Goal: Communication & Community: Ask a question

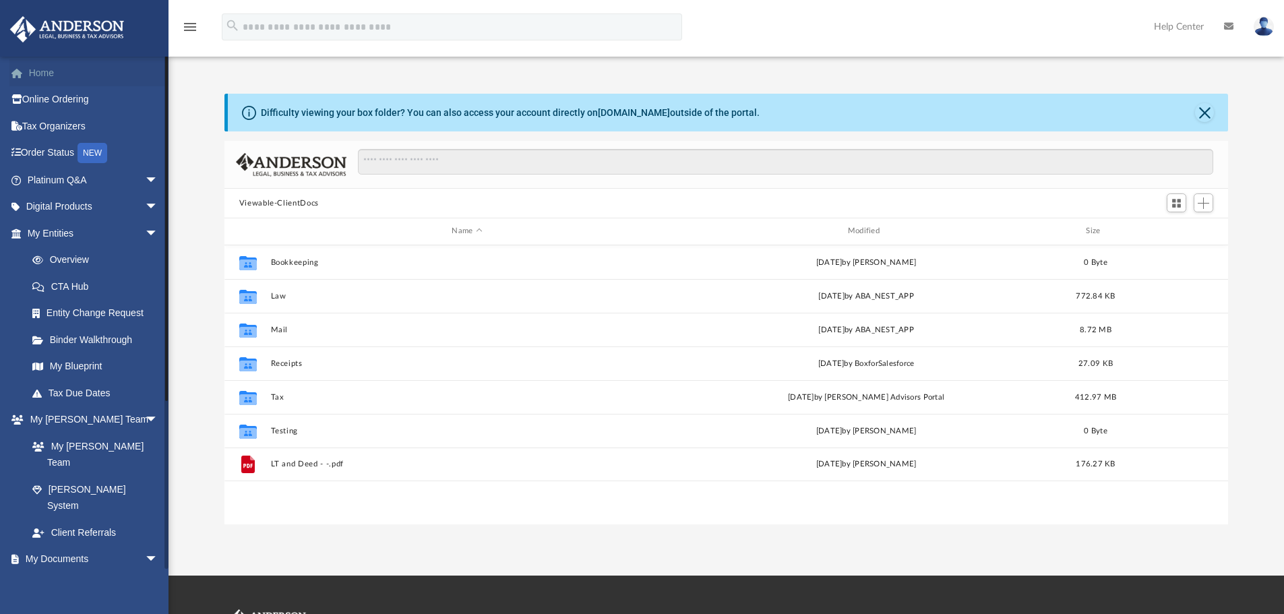
scroll to position [297, 994]
click at [56, 70] on link "Home" at bounding box center [93, 72] width 169 height 27
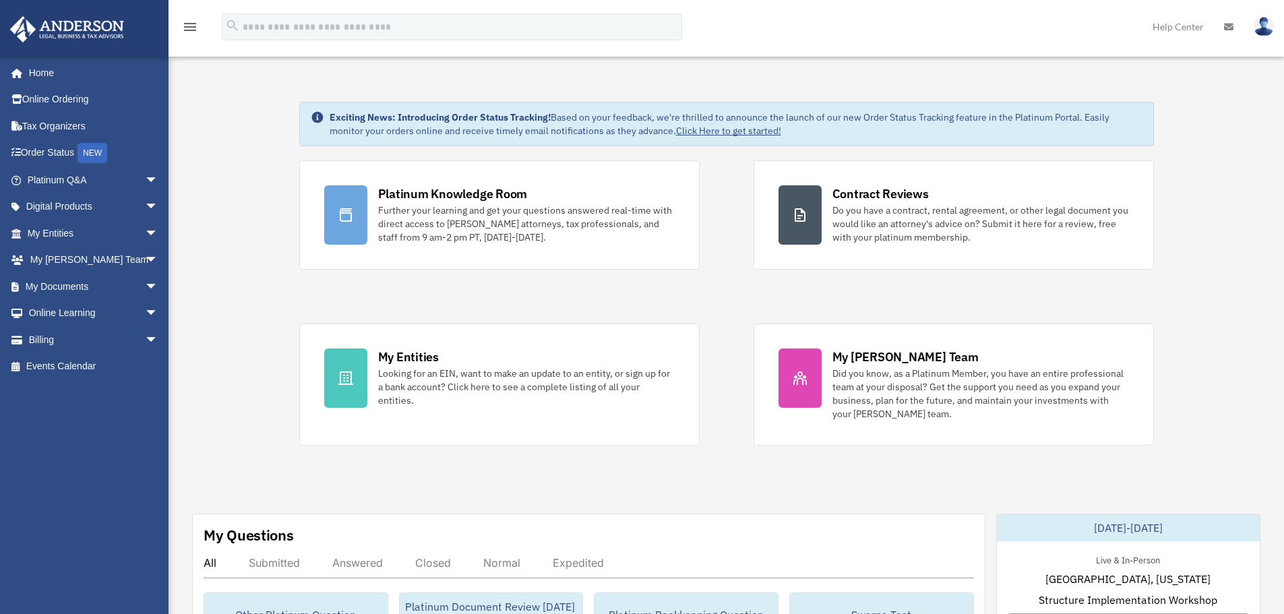
click at [38, 71] on link "Home" at bounding box center [93, 72] width 169 height 27
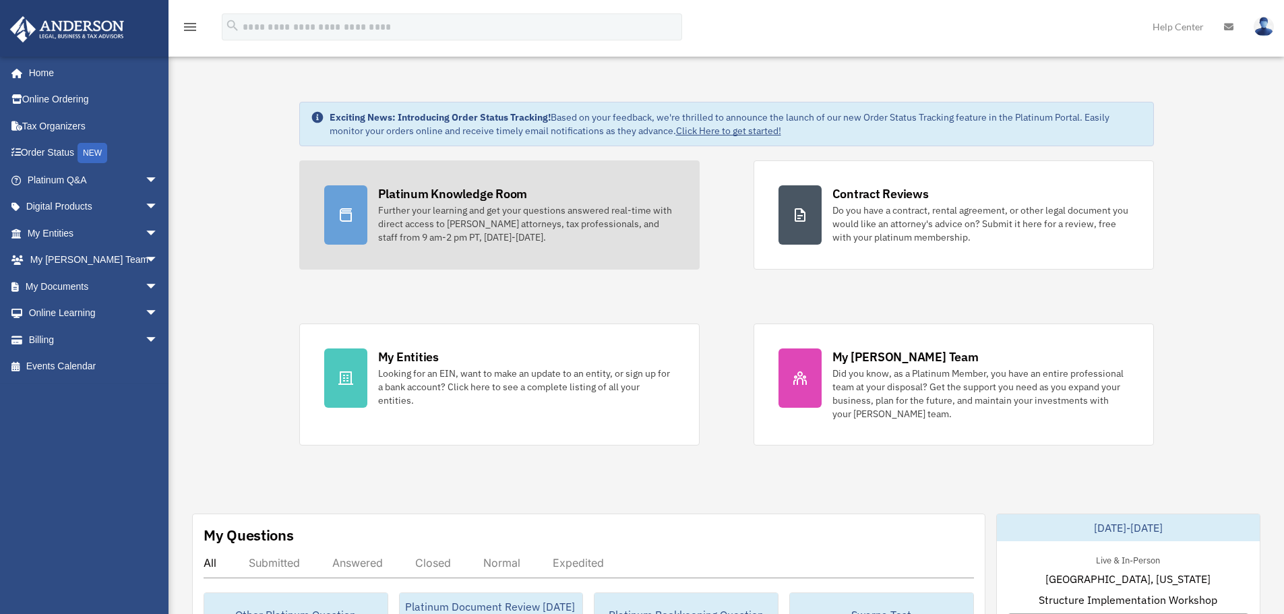
click at [514, 209] on div "Further your learning and get your questions answered real-time with direct acc…" at bounding box center [526, 224] width 297 height 40
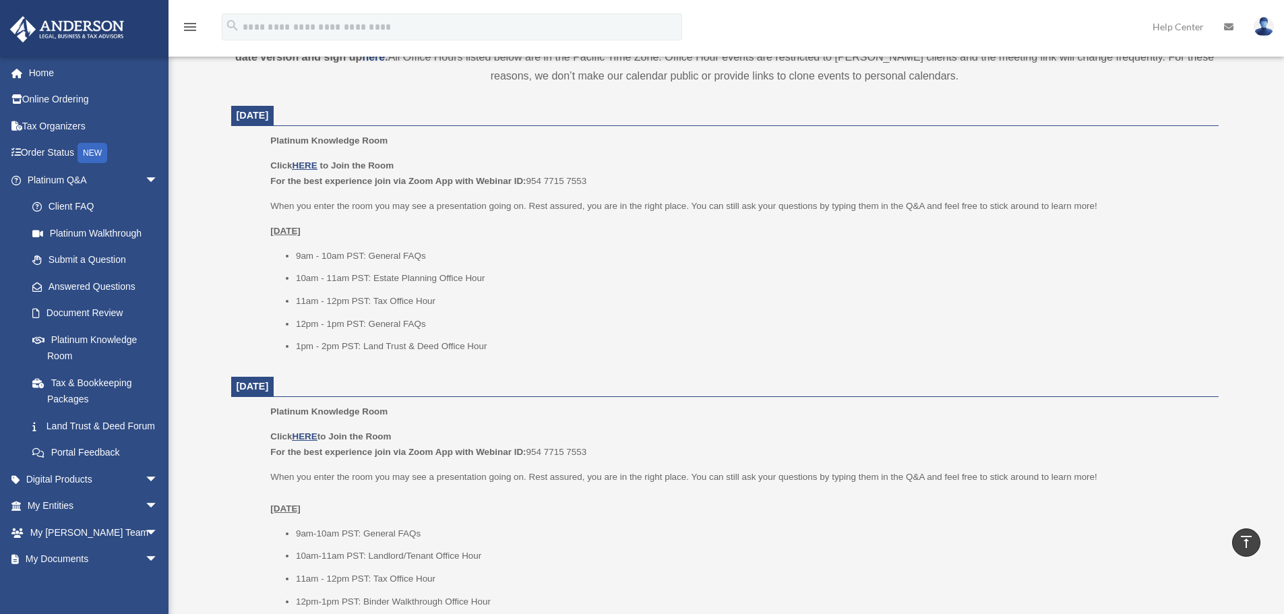
scroll to position [472, 0]
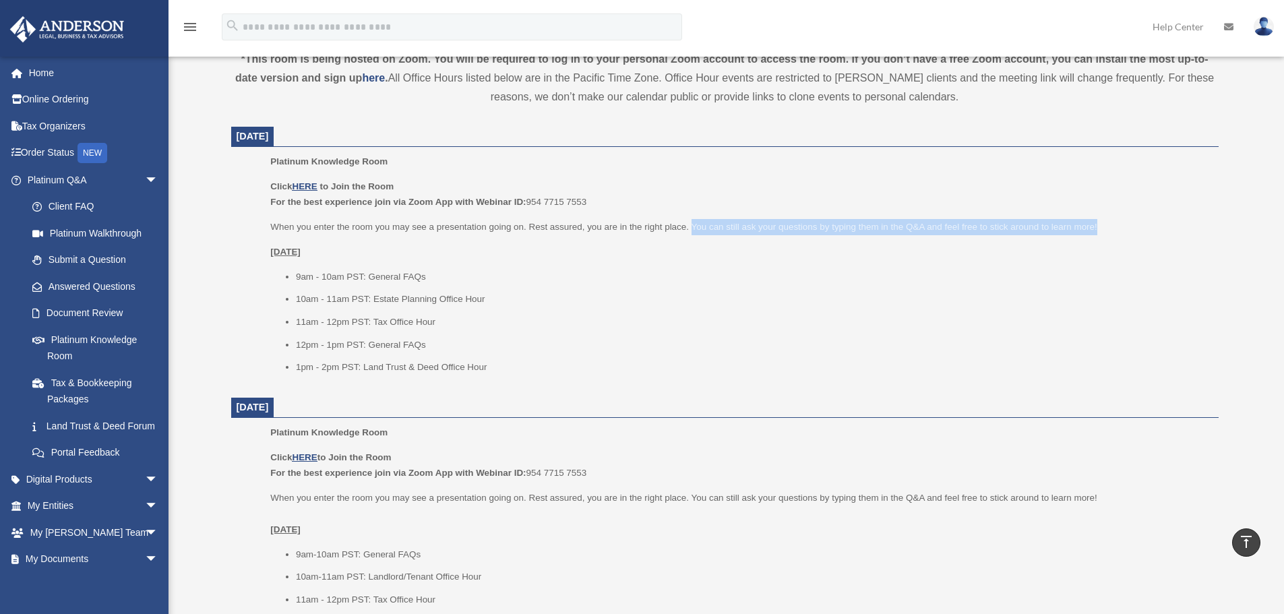
drag, startPoint x: 692, startPoint y: 226, endPoint x: 1118, endPoint y: 222, distance: 426.0
click at [1118, 222] on p "When you enter the room you may see a presentation going on. Rest assured, you …" at bounding box center [739, 227] width 938 height 16
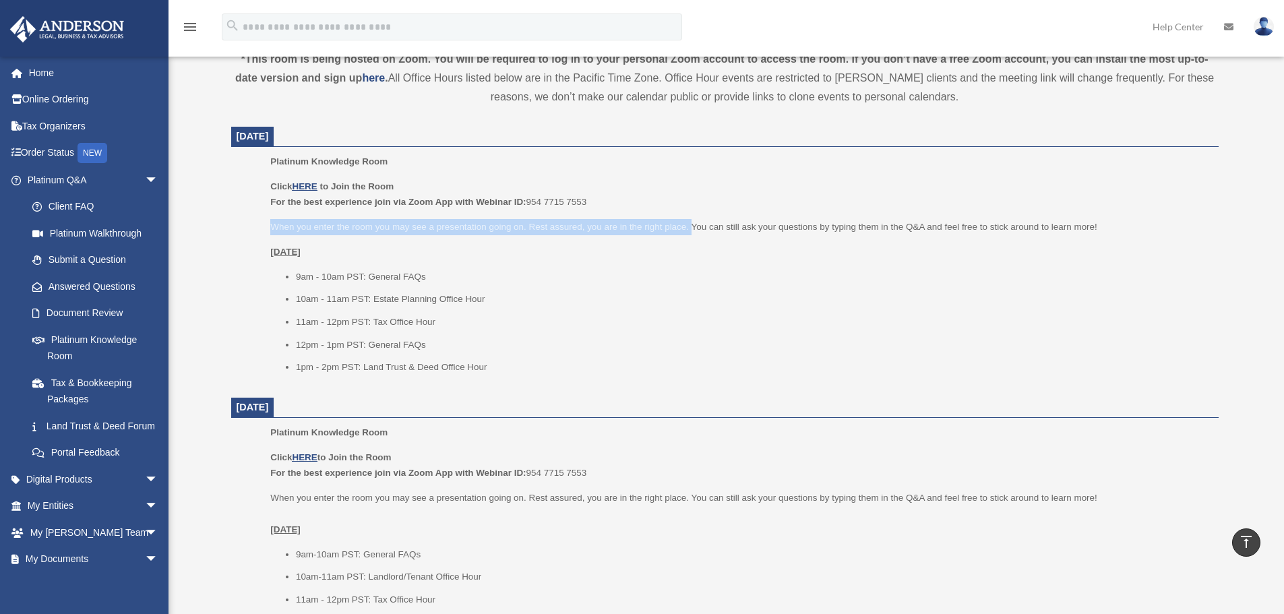
drag, startPoint x: 270, startPoint y: 222, endPoint x: 691, endPoint y: 228, distance: 421.3
click at [691, 228] on ul "Platinum Knowledge Room Click HERE to Join the Room For the best experience joi…" at bounding box center [725, 269] width 969 height 231
click at [691, 227] on p "When you enter the room you may see a presentation going on. Rest assured, you …" at bounding box center [739, 227] width 938 height 16
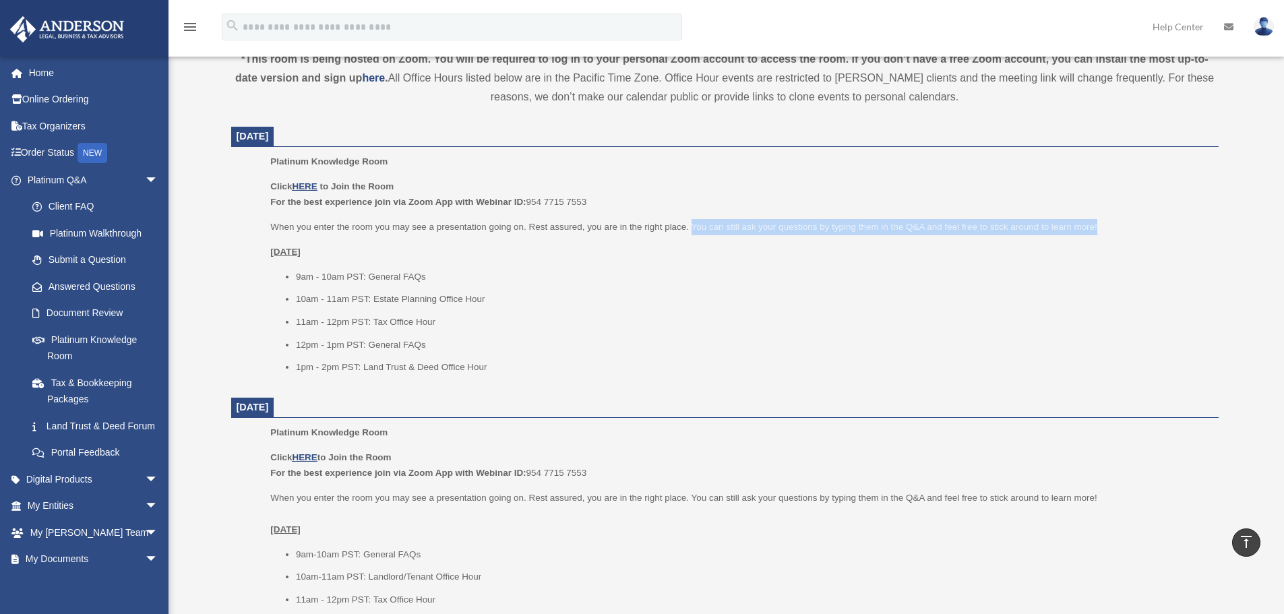
drag, startPoint x: 691, startPoint y: 227, endPoint x: 1161, endPoint y: 233, distance: 469.8
click at [1161, 233] on p "When you enter the room you may see a presentation going on. Rest assured, you …" at bounding box center [739, 227] width 938 height 16
click at [690, 225] on p "When you enter the room you may see a presentation going on. Rest assured, you …" at bounding box center [739, 227] width 938 height 16
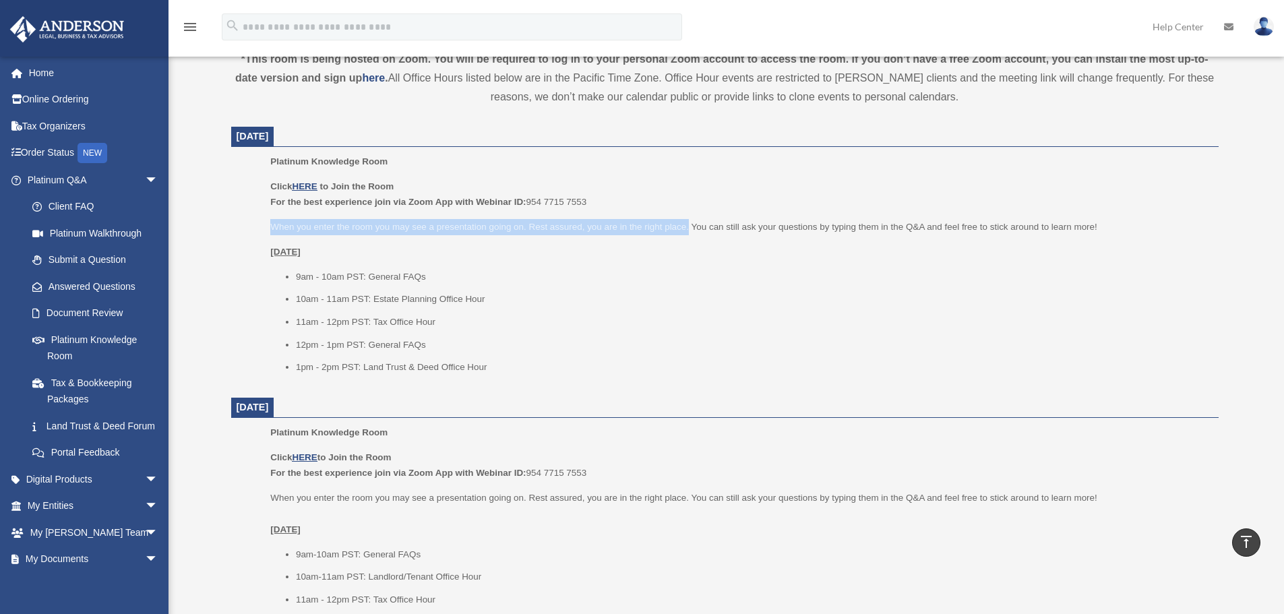
drag, startPoint x: 690, startPoint y: 224, endPoint x: 215, endPoint y: 231, distance: 474.6
click at [215, 231] on div "Platinum Knowledge Room date_range Published on Last updated July 1, 2025 Novem…" at bounding box center [725, 557] width 1028 height 1908
click at [636, 185] on p "Click HERE to Join the Room For the best experience join via Zoom App with Webi…" at bounding box center [739, 195] width 938 height 32
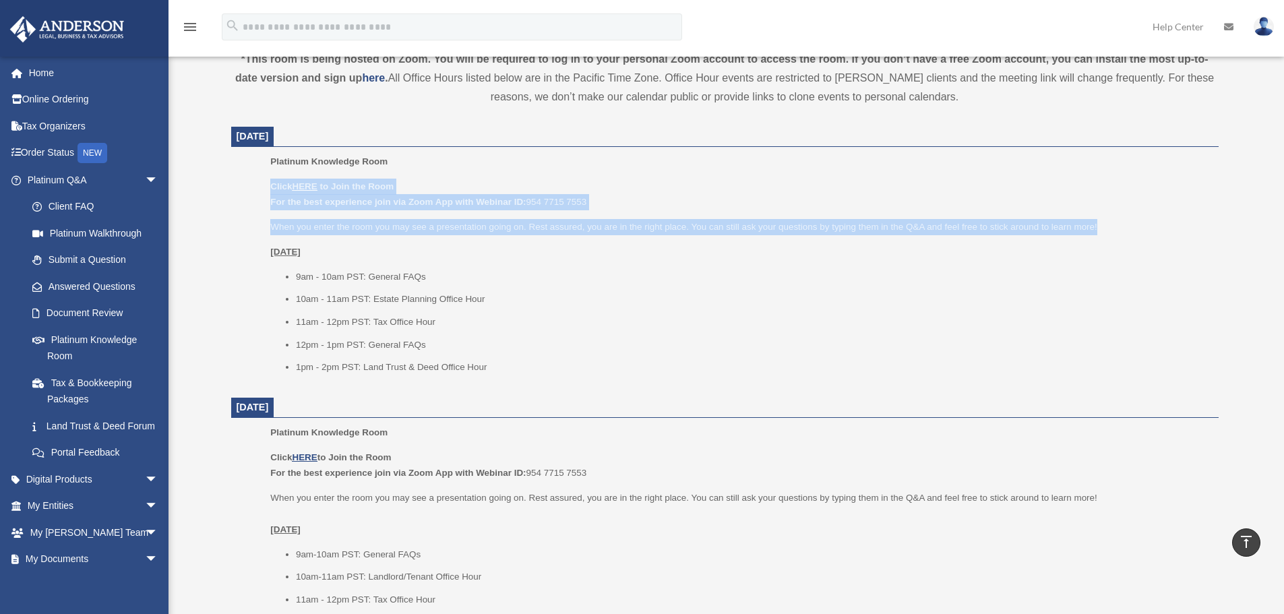
drag, startPoint x: 262, startPoint y: 187, endPoint x: 1206, endPoint y: 233, distance: 944.7
click at [1206, 233] on ul "Platinum Knowledge Room Click HERE to Join the Room For the best experience joi…" at bounding box center [725, 269] width 969 height 231
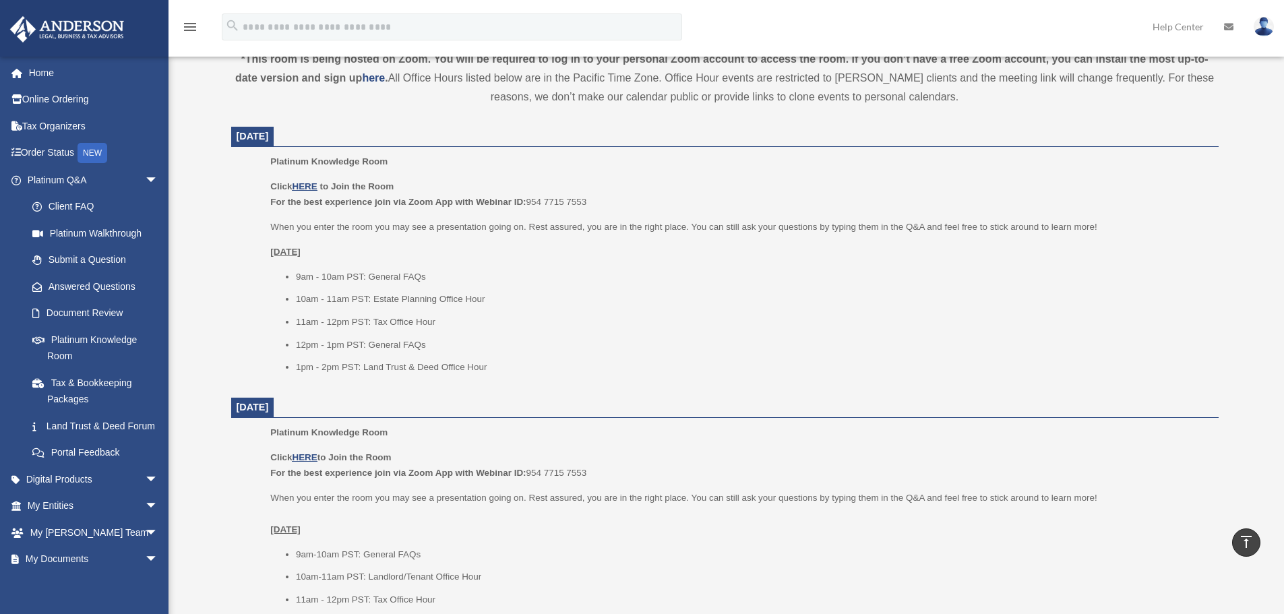
click at [420, 249] on p "Monday, August 11" at bounding box center [739, 252] width 938 height 16
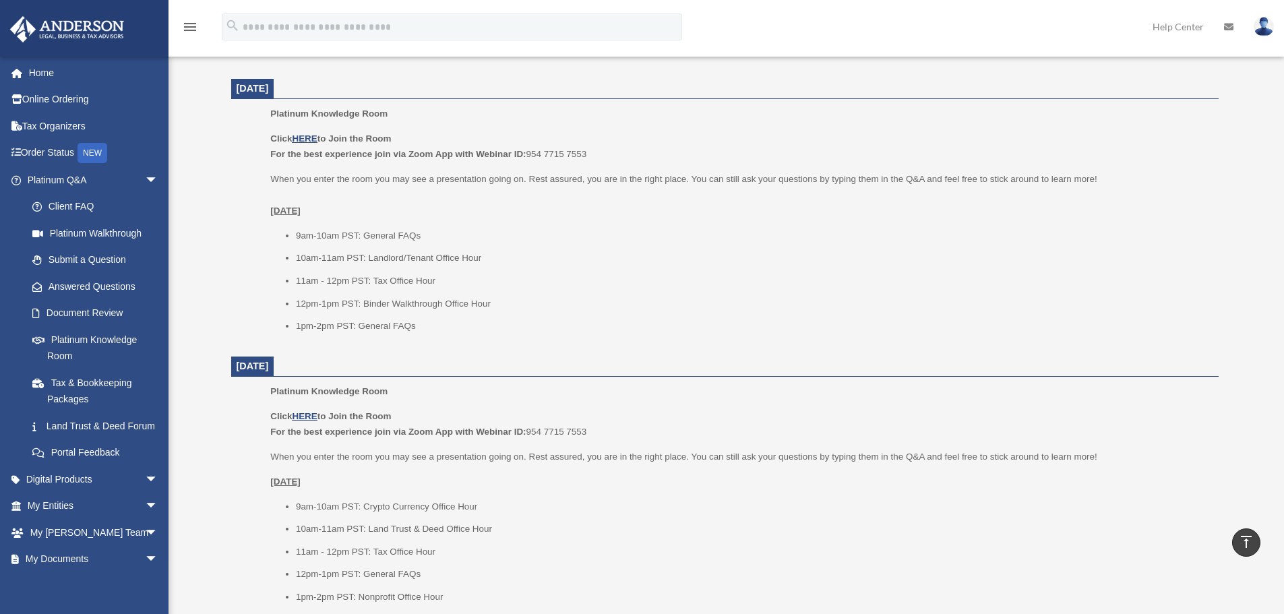
scroll to position [741, 0]
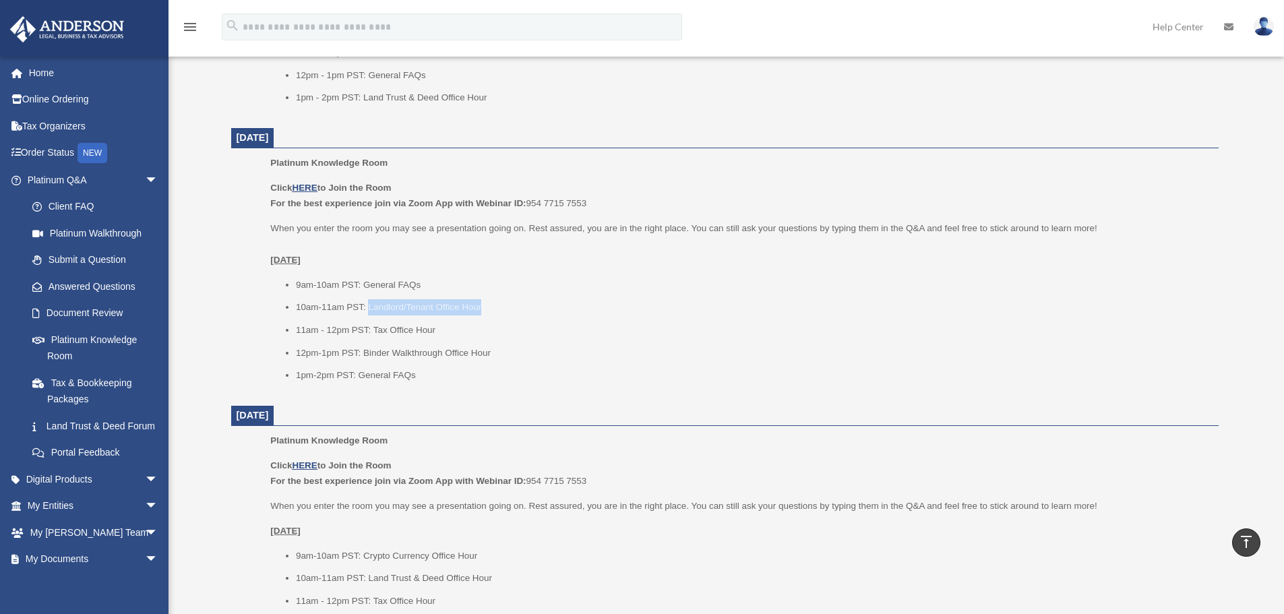
drag, startPoint x: 367, startPoint y: 305, endPoint x: 584, endPoint y: 307, distance: 217.0
click at [584, 307] on li "10am-11am PST: Landlord/Tenant Office Hour" at bounding box center [752, 307] width 913 height 16
click at [506, 309] on li "10am-11am PST: Landlord/Tenant Office Hour" at bounding box center [752, 307] width 913 height 16
drag, startPoint x: 363, startPoint y: 277, endPoint x: 506, endPoint y: 300, distance: 144.7
click at [506, 300] on ul "9am-10am PST: General FAQs 10am-11am PST: Landlord/Tenant Office Hour 11am - 12…" at bounding box center [739, 330] width 938 height 106
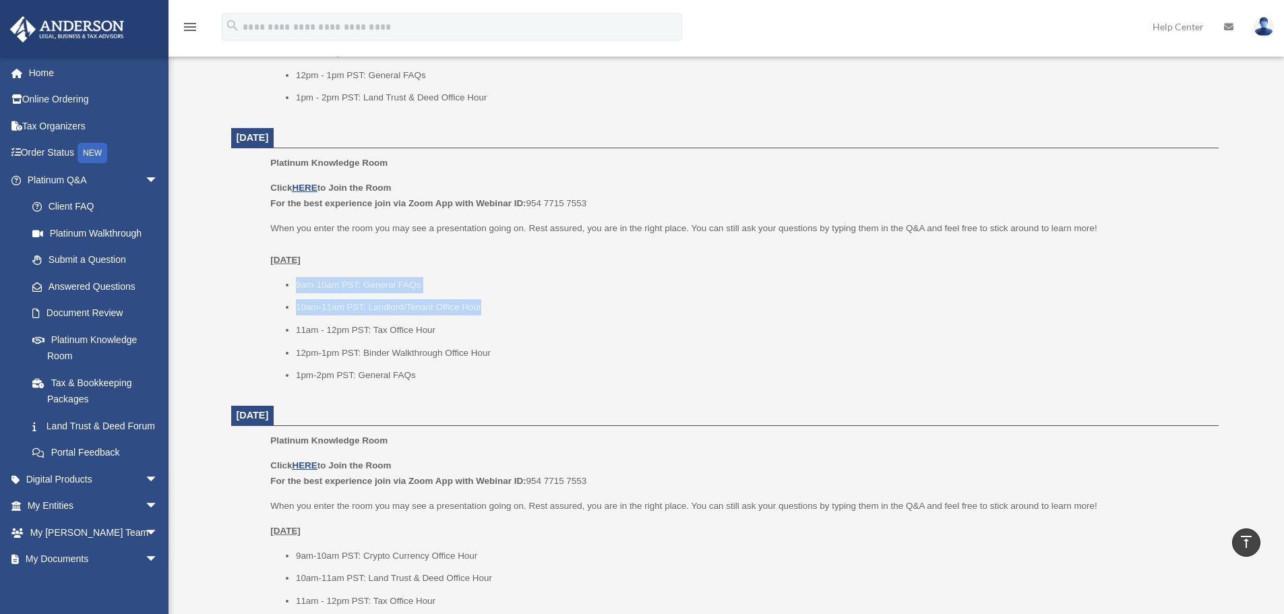
drag, startPoint x: 297, startPoint y: 279, endPoint x: 547, endPoint y: 305, distance: 252.1
click at [547, 305] on ul "9am-10am PST: General FAQs 10am-11am PST: Landlord/Tenant Office Hour 11am - 12…" at bounding box center [739, 330] width 938 height 106
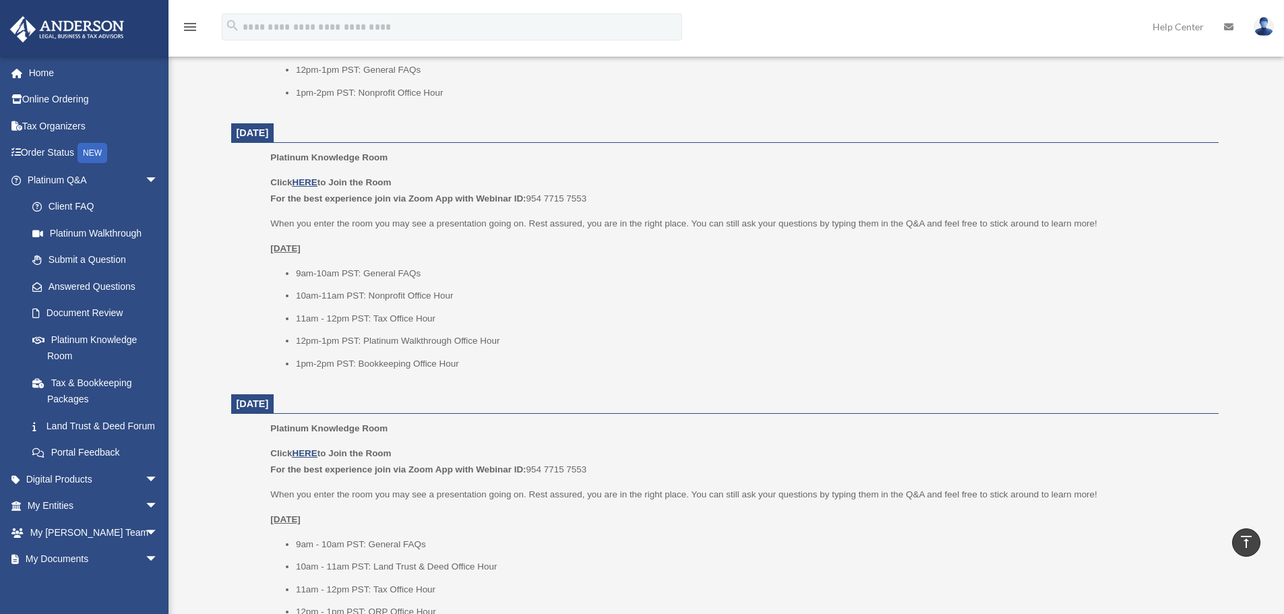
scroll to position [1348, 0]
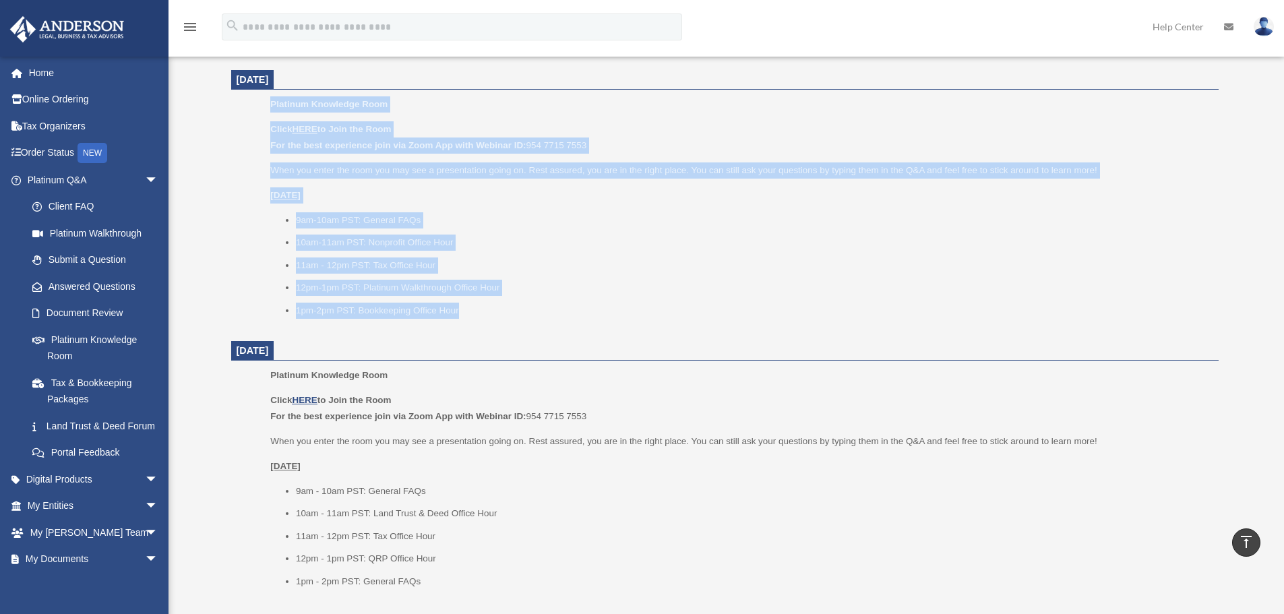
drag, startPoint x: 267, startPoint y: 98, endPoint x: 578, endPoint y: 315, distance: 379.2
click at [578, 315] on ul "Platinum Knowledge Room Click HERE to Join the Room For the best experience joi…" at bounding box center [725, 211] width 969 height 231
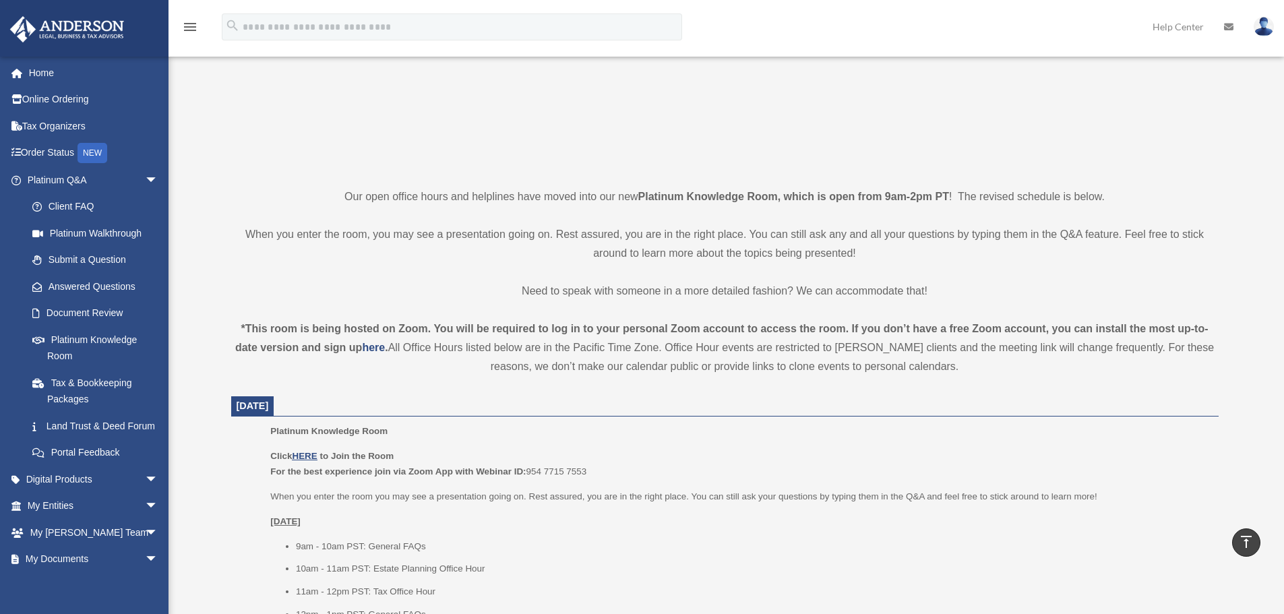
scroll to position [0, 0]
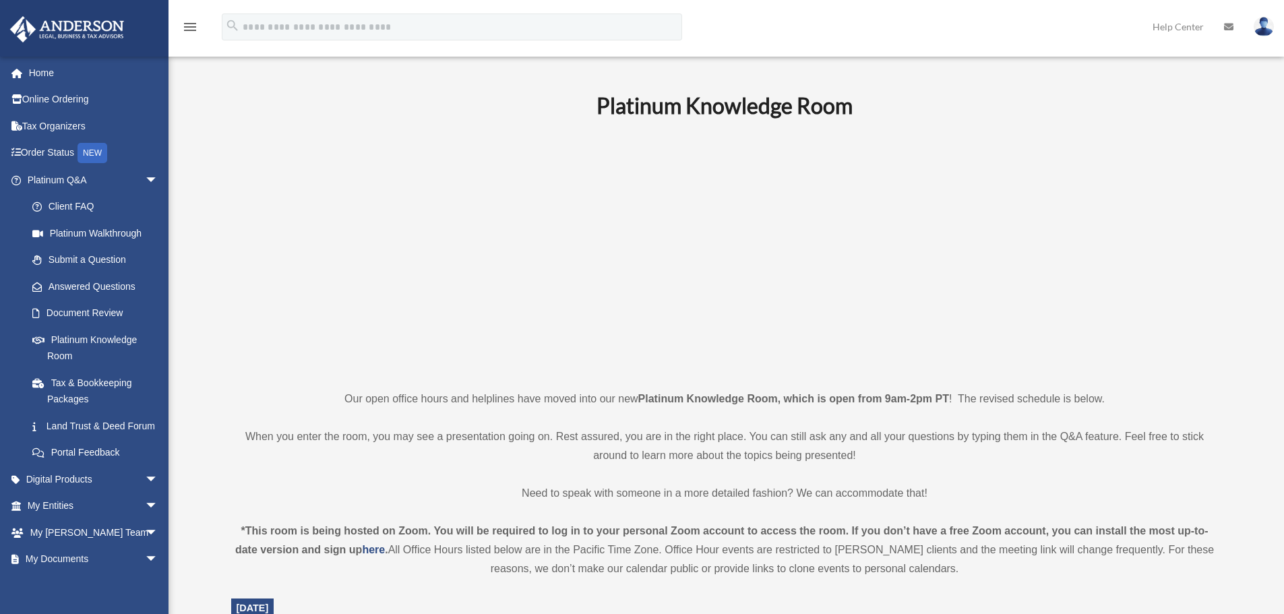
click at [82, 178] on link "Platinum Q&A arrow_drop_down" at bounding box center [93, 179] width 169 height 27
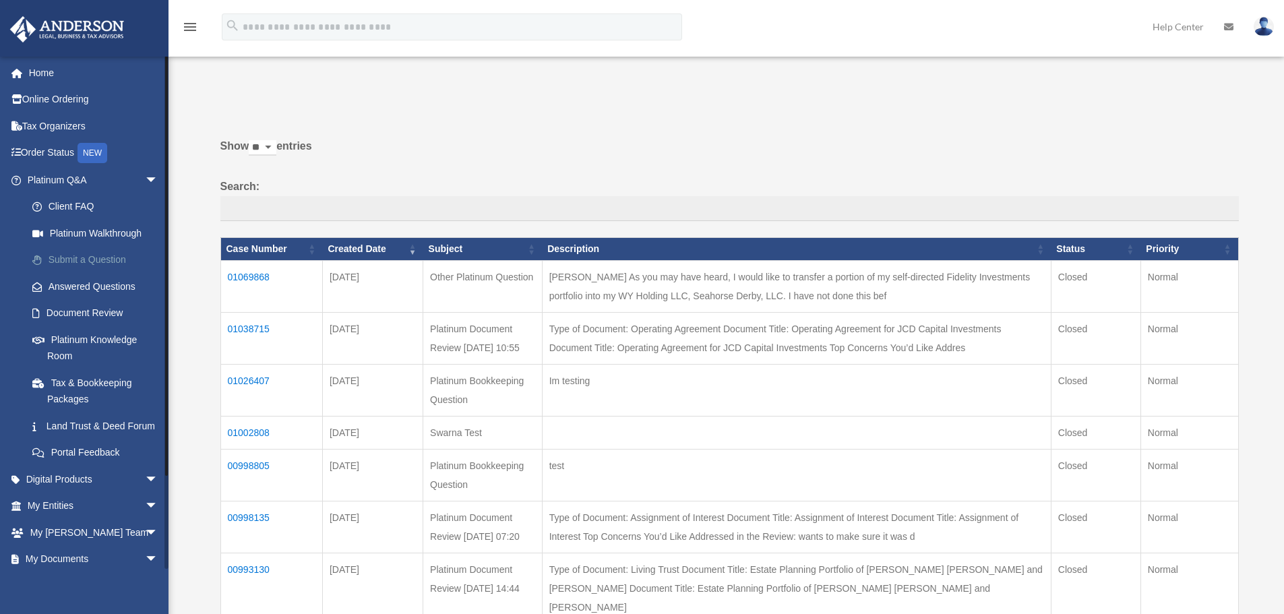
click at [102, 259] on link "Submit a Question" at bounding box center [99, 260] width 160 height 27
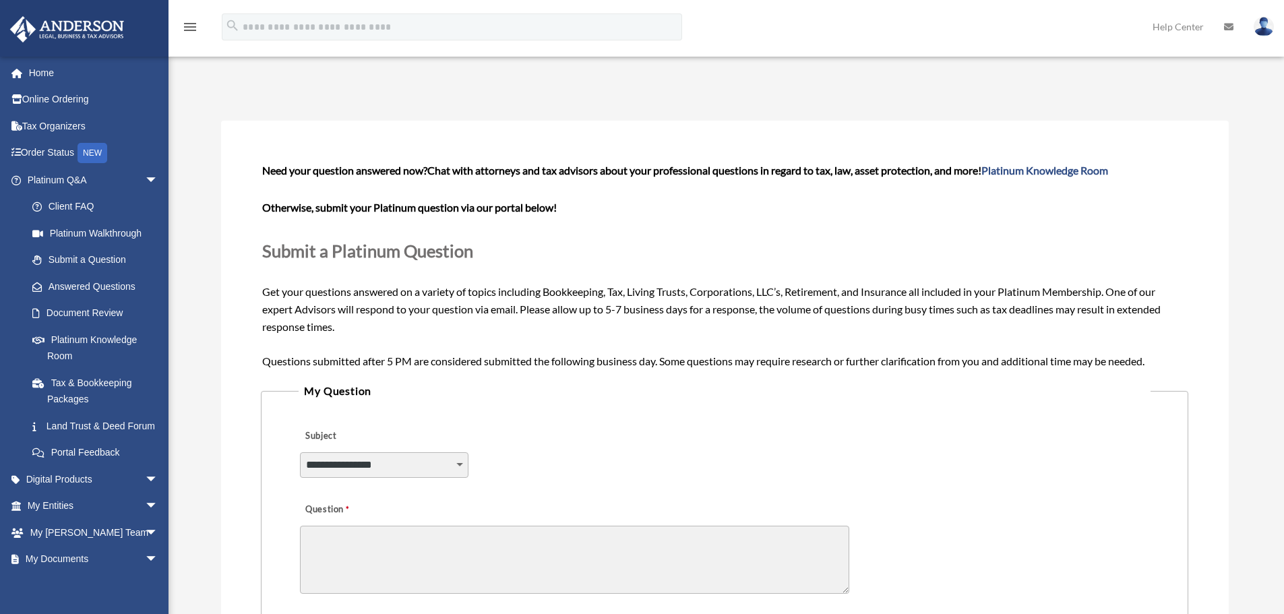
scroll to position [202, 0]
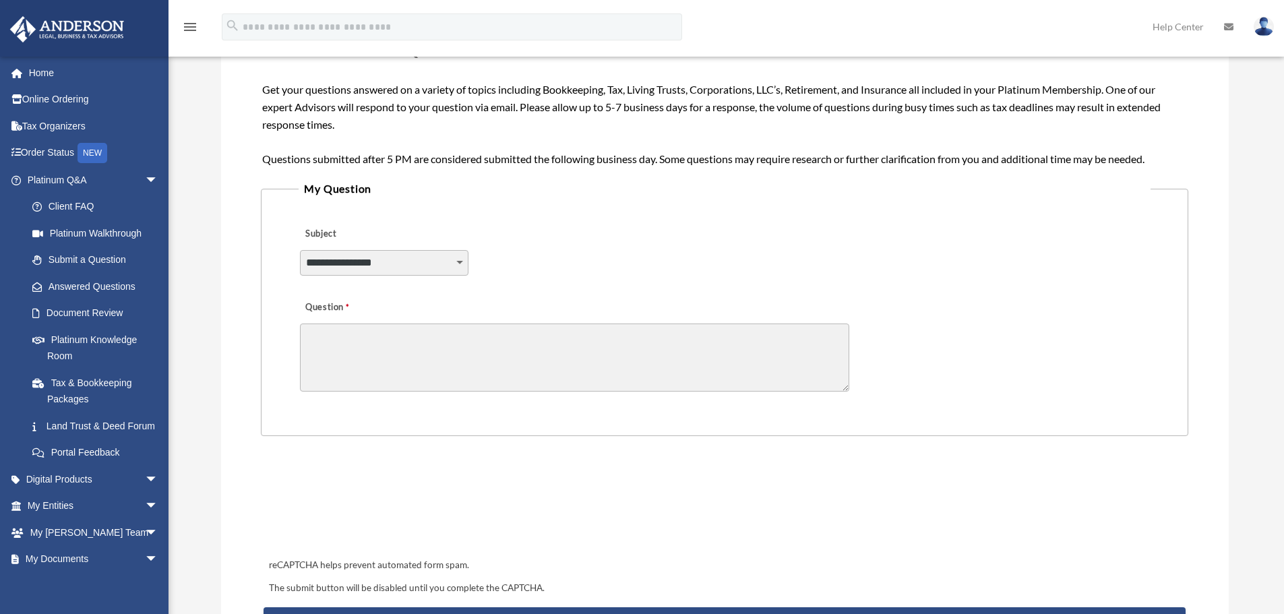
click at [375, 331] on textarea "Question" at bounding box center [574, 358] width 549 height 68
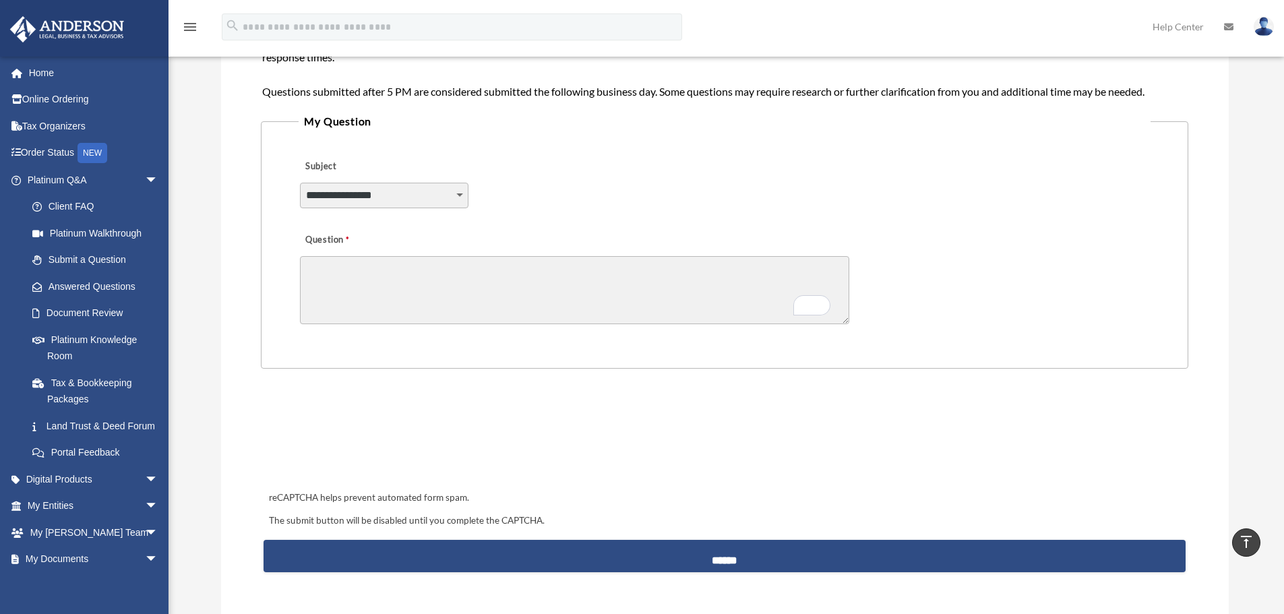
scroll to position [472, 0]
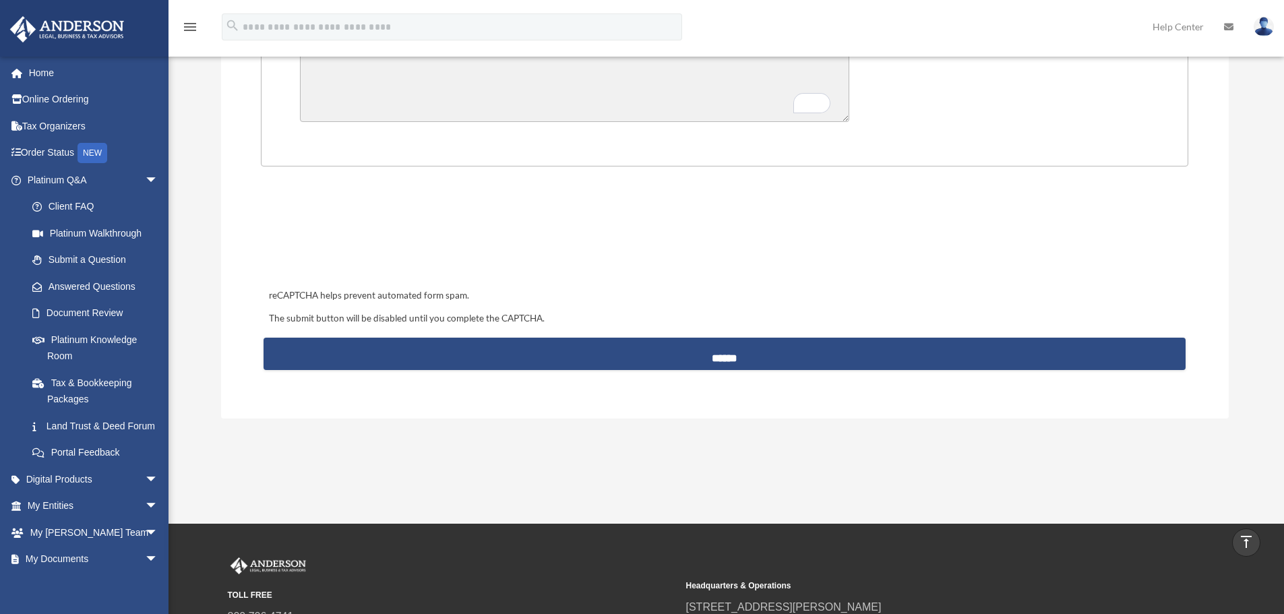
click at [760, 398] on div "**********" at bounding box center [725, 34] width 1008 height 770
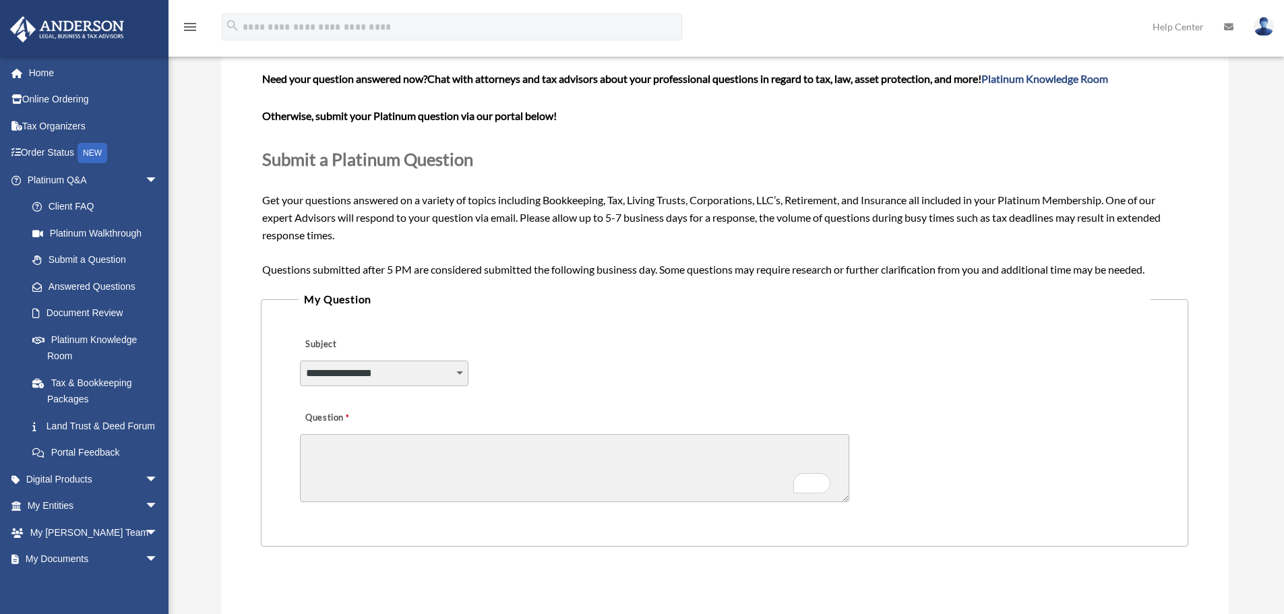
scroll to position [0, 0]
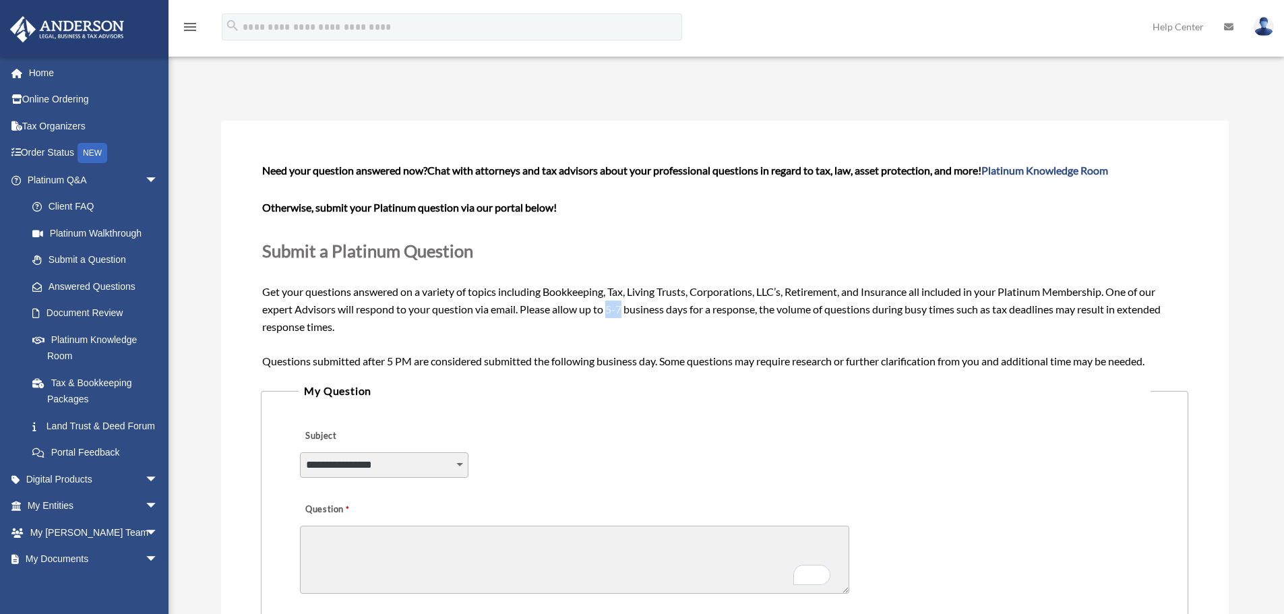
drag, startPoint x: 609, startPoint y: 309, endPoint x: 625, endPoint y: 309, distance: 16.2
click at [625, 309] on span "Need your question answered now? Chat with attorneys and tax advisors about you…" at bounding box center [724, 265] width 924 height 203
click at [700, 249] on p "Submit a Platinum Question" at bounding box center [724, 251] width 924 height 30
click at [42, 74] on link "Home" at bounding box center [93, 72] width 169 height 27
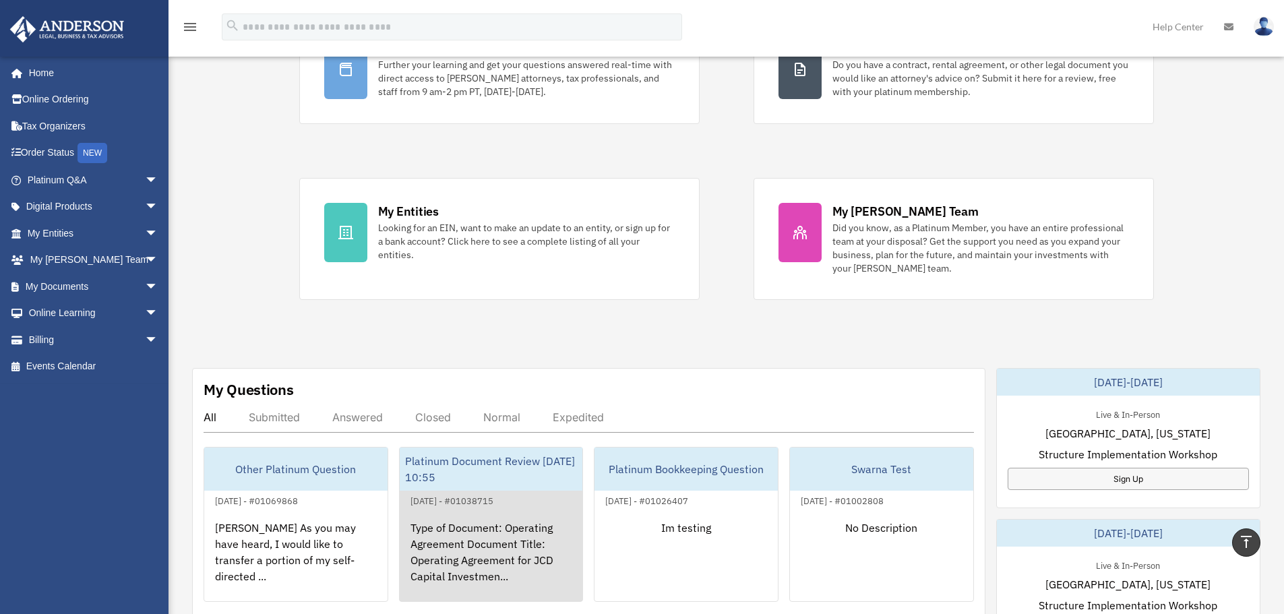
scroll to position [135, 0]
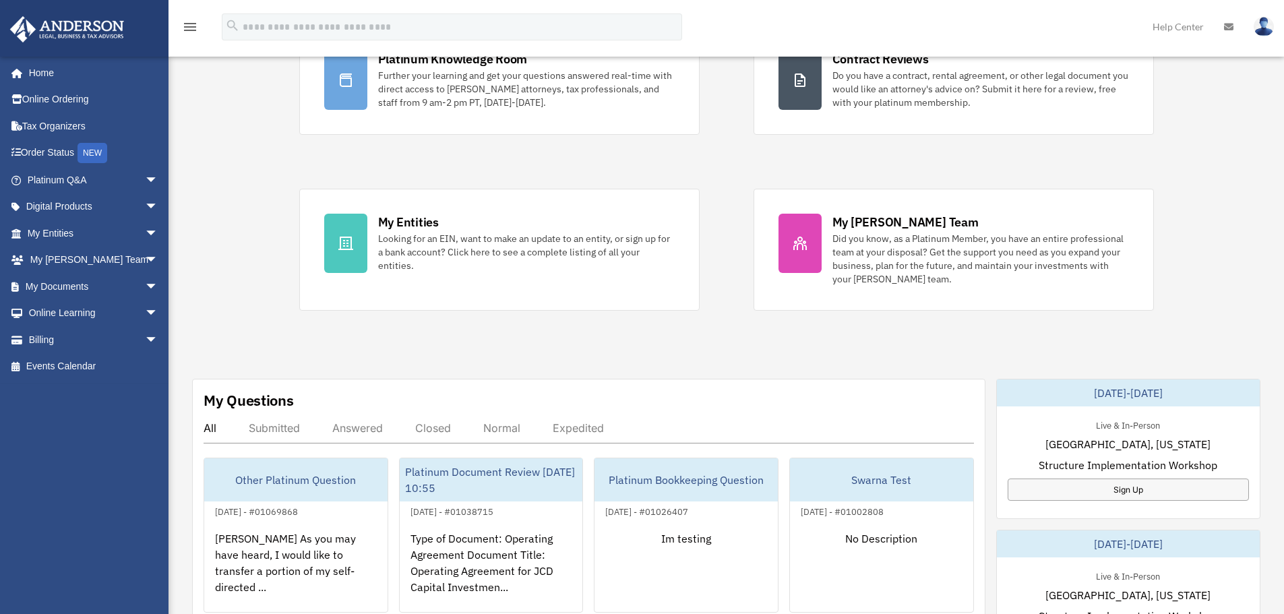
click at [632, 346] on div "Exciting News: Introducing Order Status Tracking! Based on your feedback, we're…" at bounding box center [726, 545] width 1136 height 1224
click at [279, 431] on div "Submitted" at bounding box center [274, 427] width 51 height 13
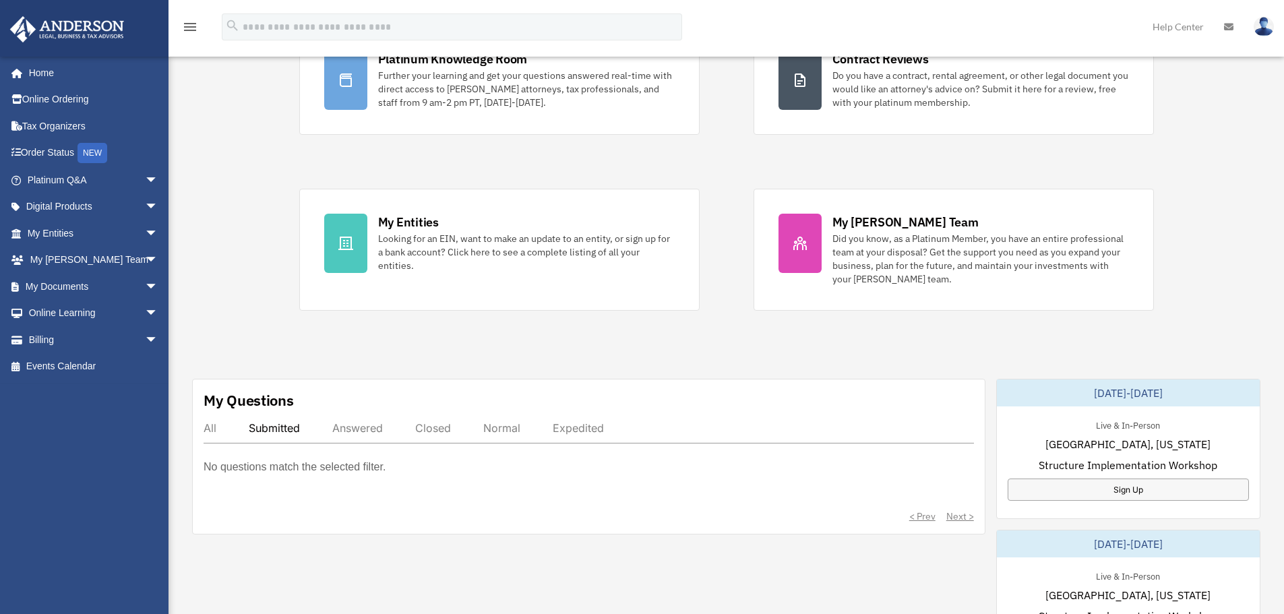
click at [360, 425] on div "Answered" at bounding box center [357, 427] width 51 height 13
click at [205, 428] on div "All" at bounding box center [210, 427] width 13 height 13
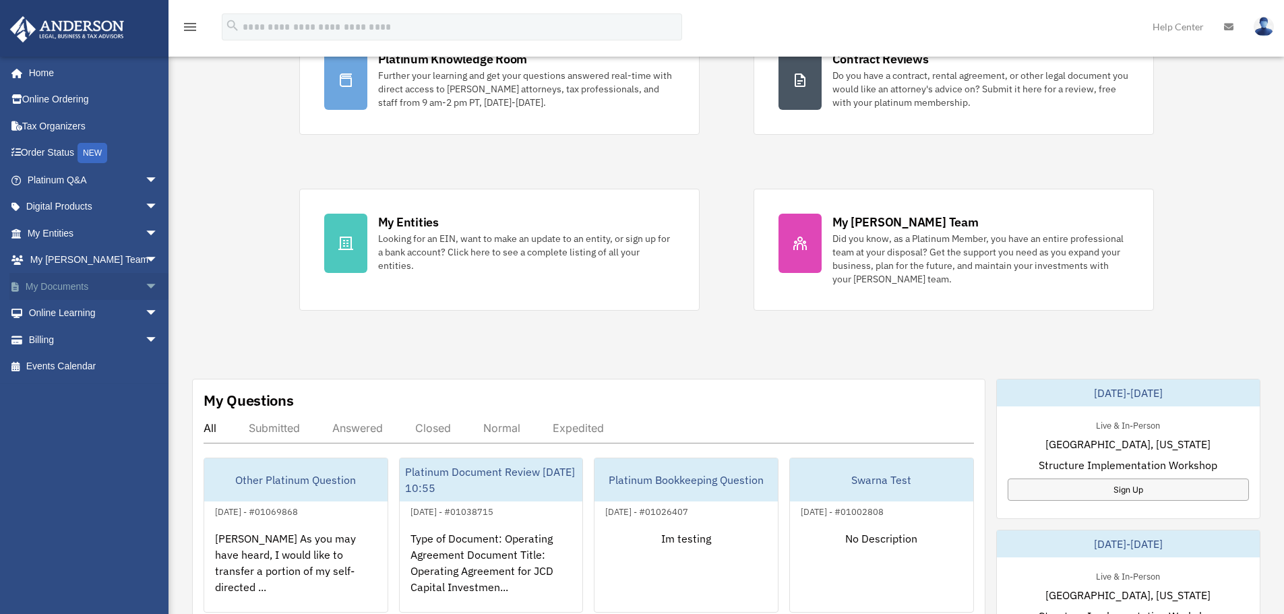
click at [145, 285] on span "arrow_drop_down" at bounding box center [158, 287] width 27 height 28
click at [146, 177] on span "arrow_drop_down" at bounding box center [158, 180] width 27 height 28
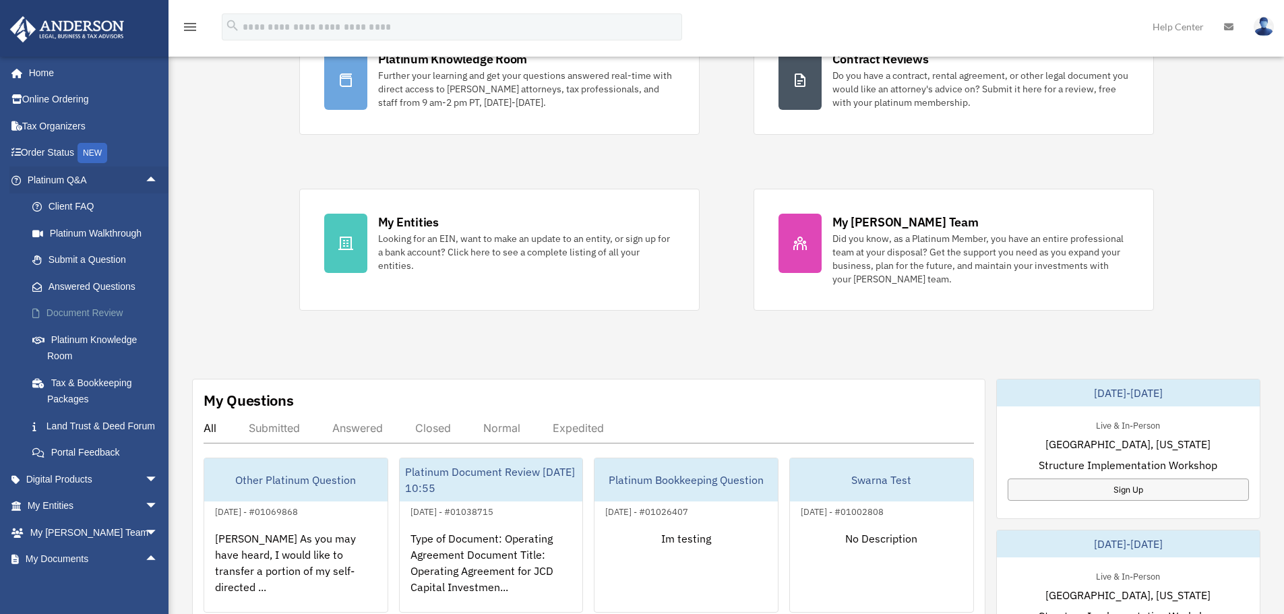
click at [109, 311] on link "Document Review" at bounding box center [99, 313] width 160 height 27
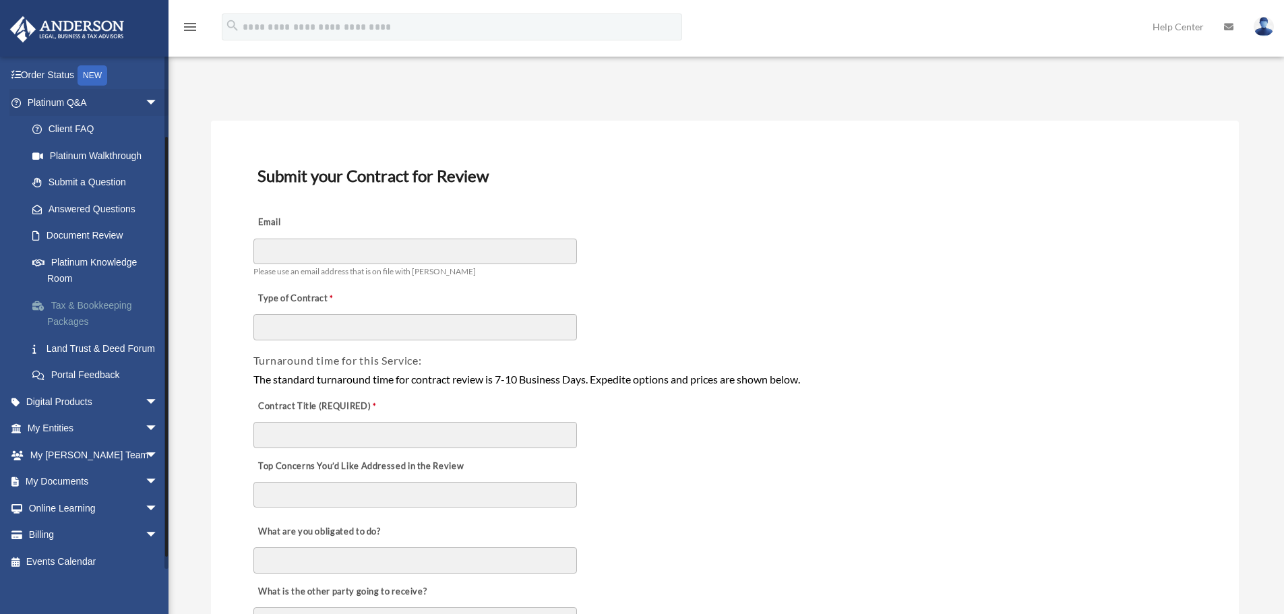
scroll to position [103, 0]
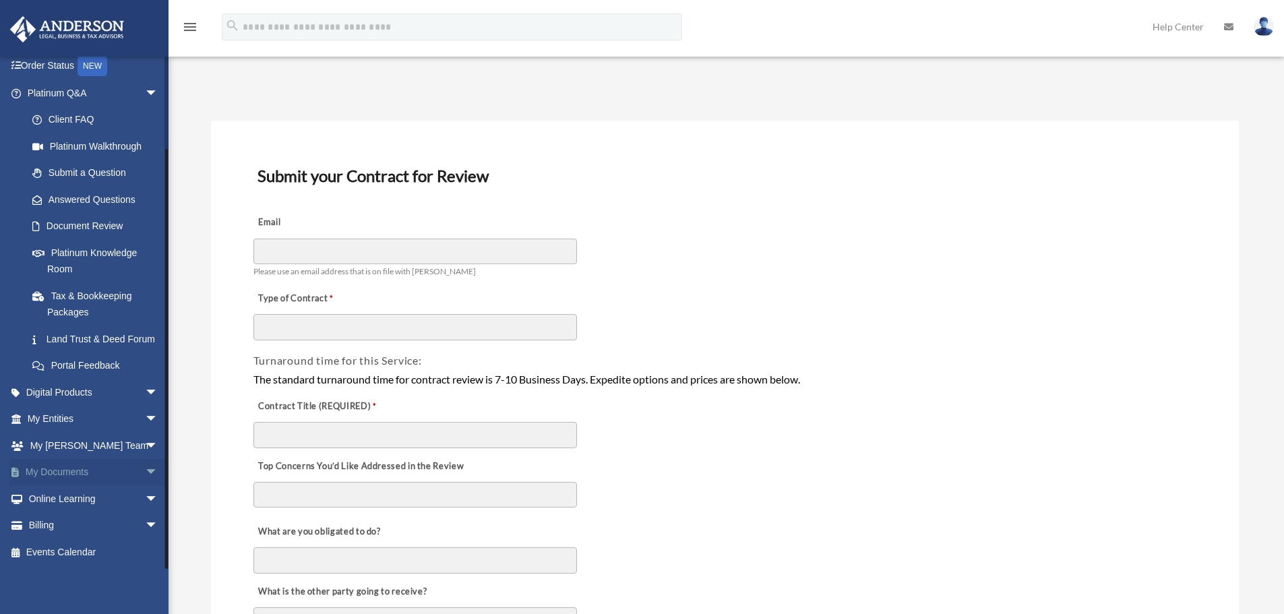
click at [145, 470] on span "arrow_drop_down" at bounding box center [158, 473] width 27 height 28
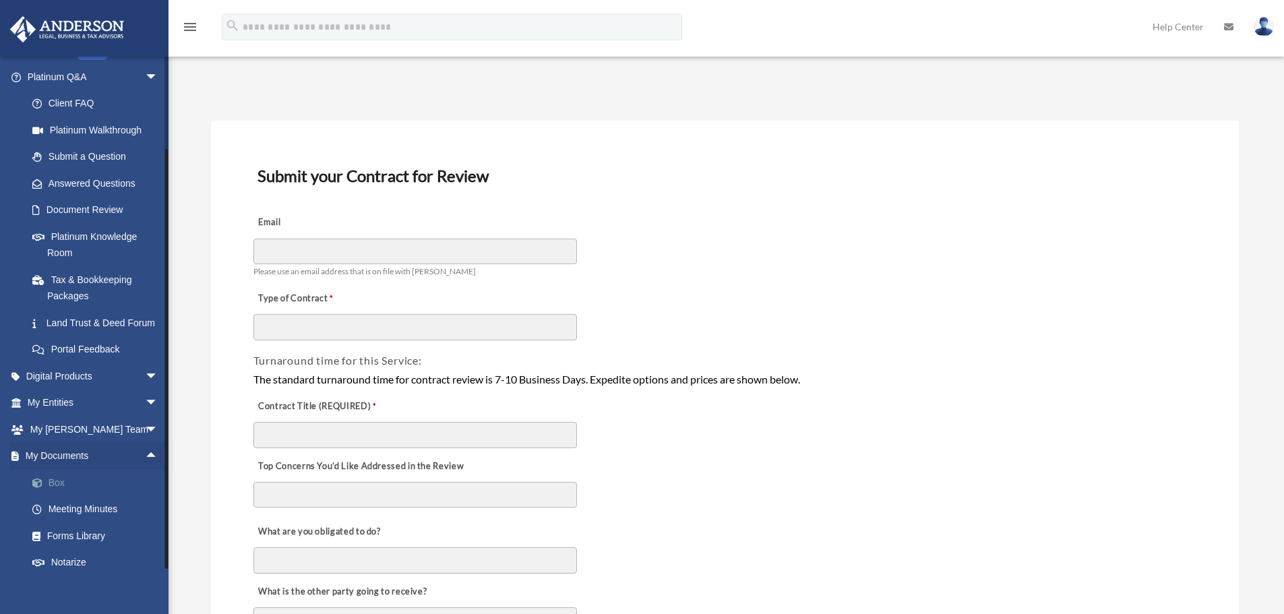
click at [61, 496] on link "Box" at bounding box center [99, 482] width 160 height 27
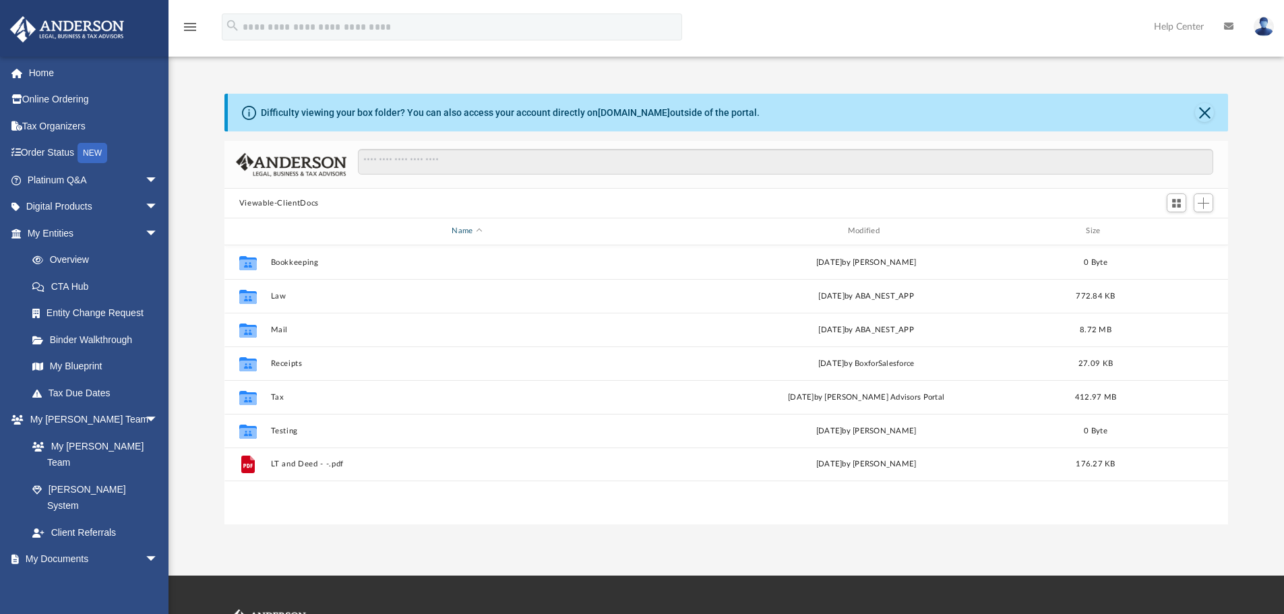
scroll to position [297, 994]
click at [672, 73] on div "Difficulty viewing your box folder? You can also access your account directly o…" at bounding box center [727, 294] width 1116 height 459
click at [470, 166] on input "Search files and folders" at bounding box center [785, 162] width 855 height 26
click at [685, 206] on div "Viewable-ClientDocs" at bounding box center [726, 204] width 1004 height 30
